Goal: Task Accomplishment & Management: Manage account settings

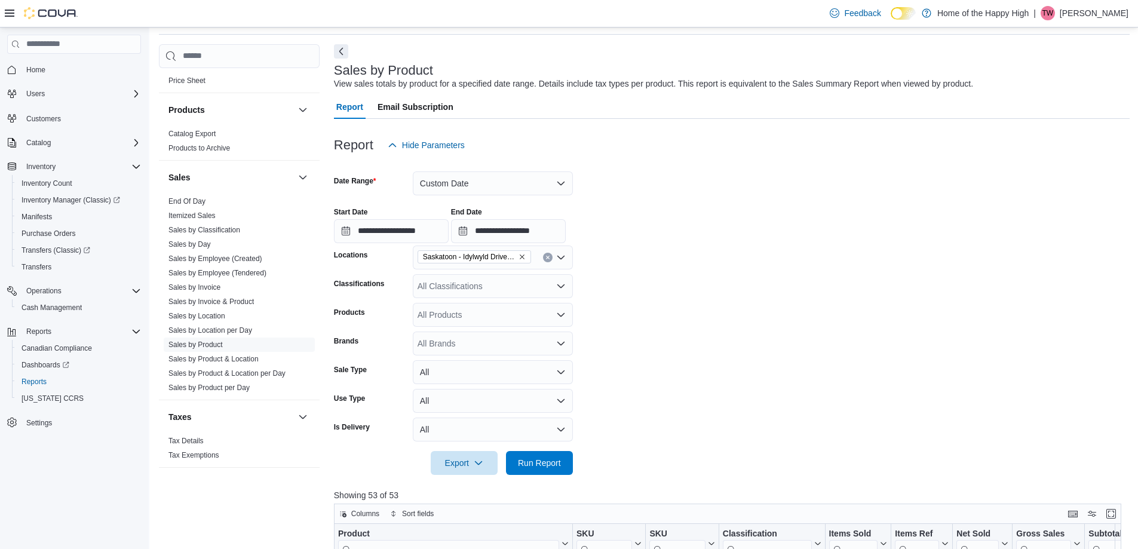
scroll to position [60, 0]
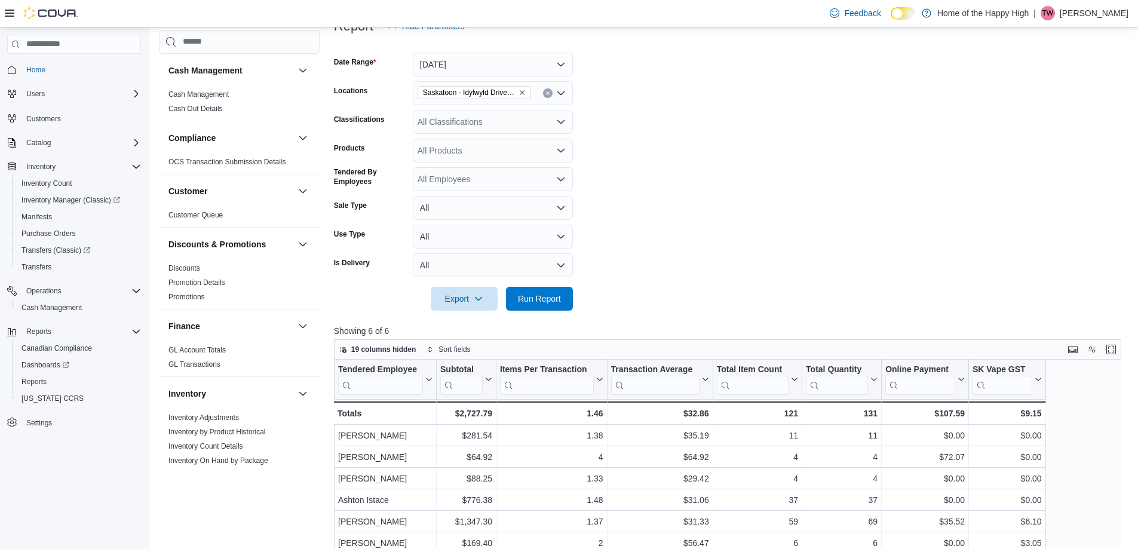
scroll to position [597, 0]
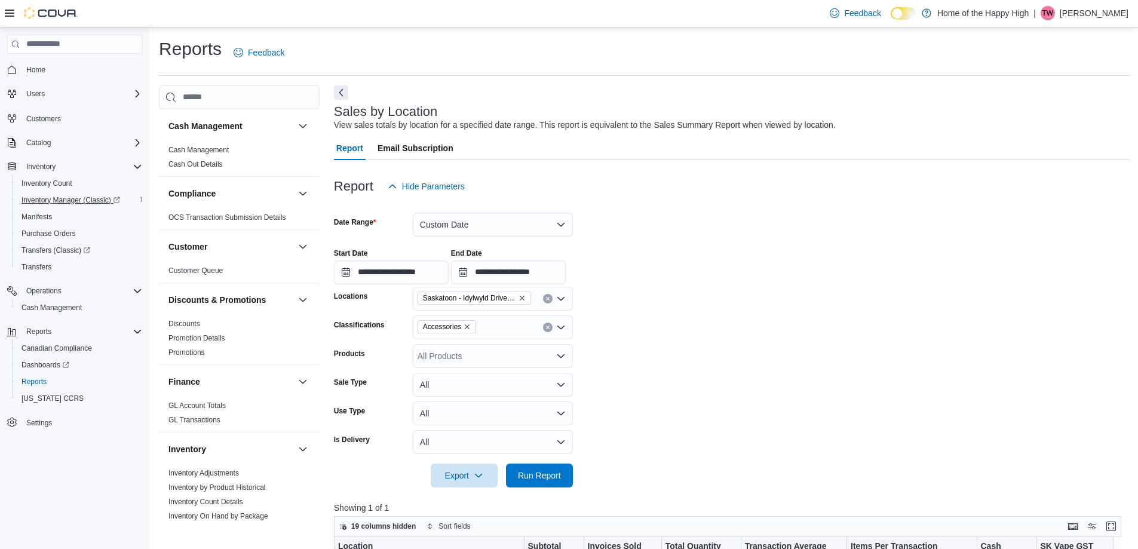
scroll to position [299, 0]
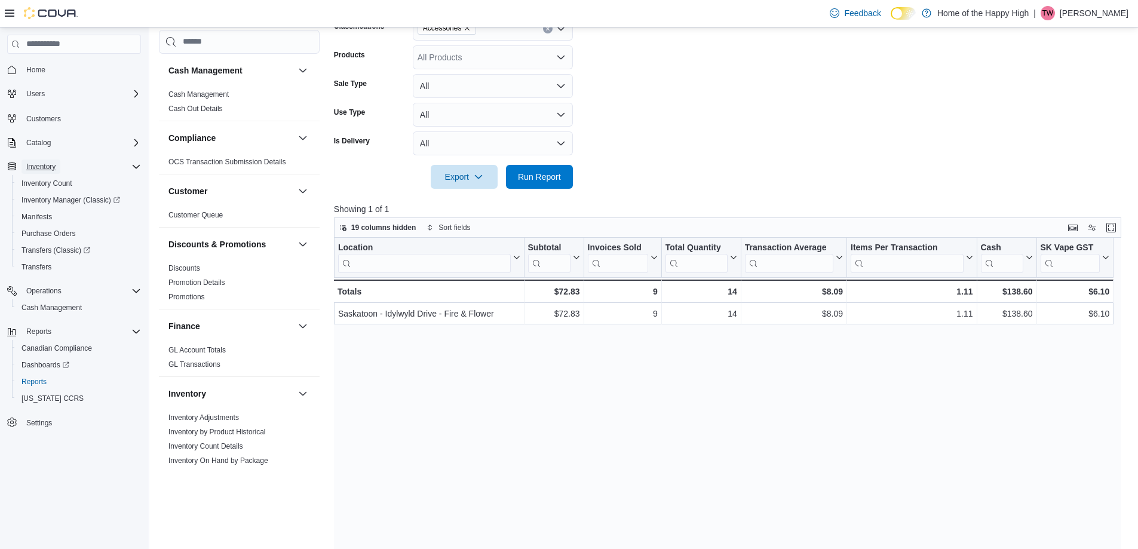
click at [49, 171] on span "Inventory" at bounding box center [40, 166] width 29 height 14
click at [48, 171] on span "Inventory" at bounding box center [40, 166] width 29 height 14
click at [1100, 13] on p "Terry Walker" at bounding box center [1094, 13] width 69 height 14
click at [1051, 114] on span "Sign Out" at bounding box center [1051, 117] width 32 height 12
